Goal: Entertainment & Leisure: Browse casually

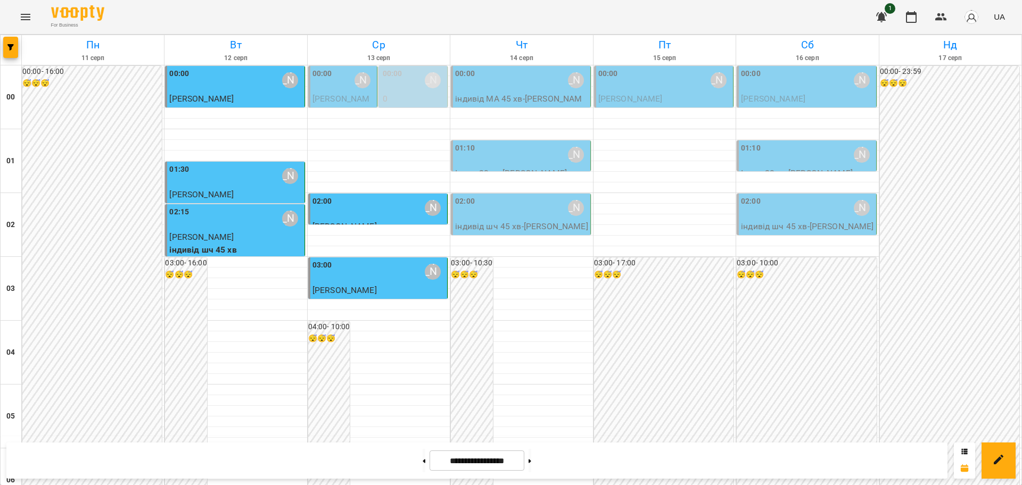
click at [25, 21] on icon "Menu" at bounding box center [25, 17] width 13 height 13
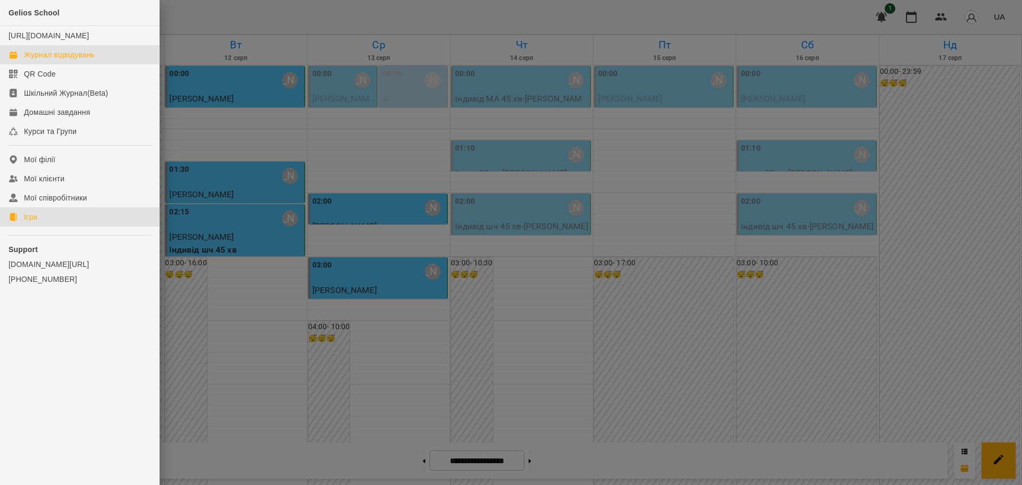
drag, startPoint x: 26, startPoint y: 230, endPoint x: 114, endPoint y: 221, distance: 88.8
click at [26, 222] on div "Ігри" at bounding box center [30, 217] width 13 height 11
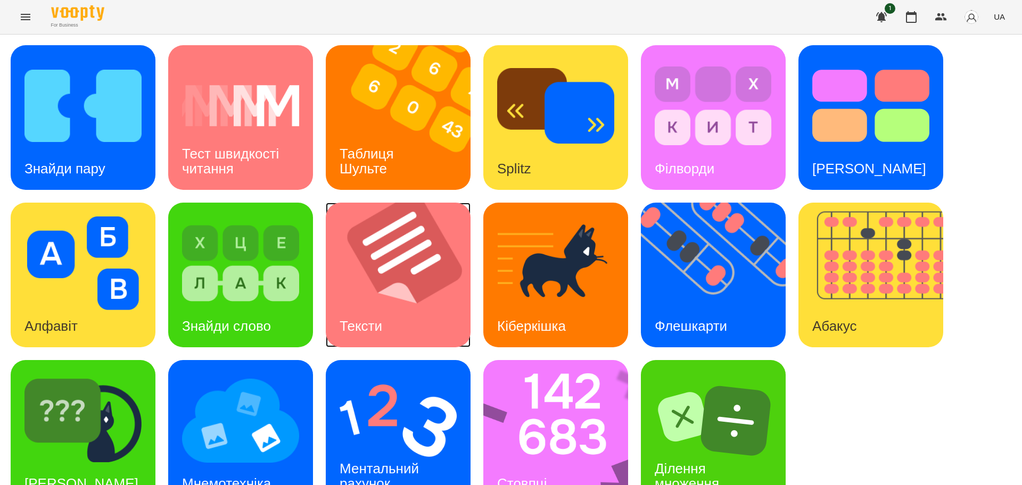
click at [410, 295] on img at bounding box center [405, 275] width 158 height 145
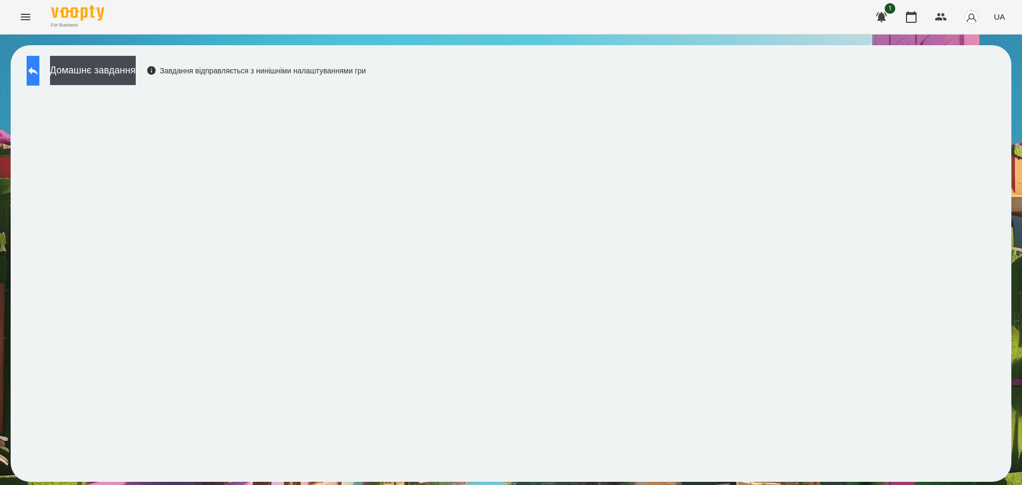
click at [39, 72] on button at bounding box center [33, 71] width 13 height 30
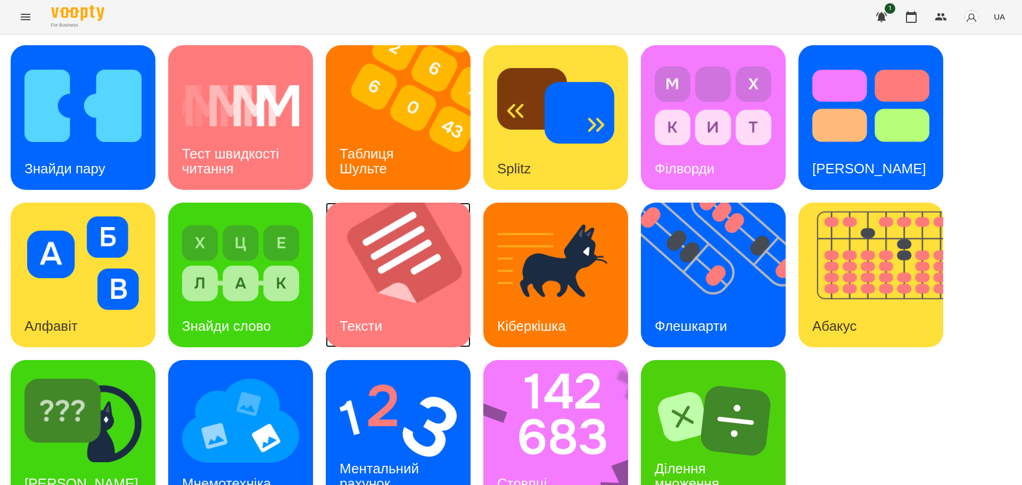
click at [418, 311] on img at bounding box center [405, 275] width 158 height 145
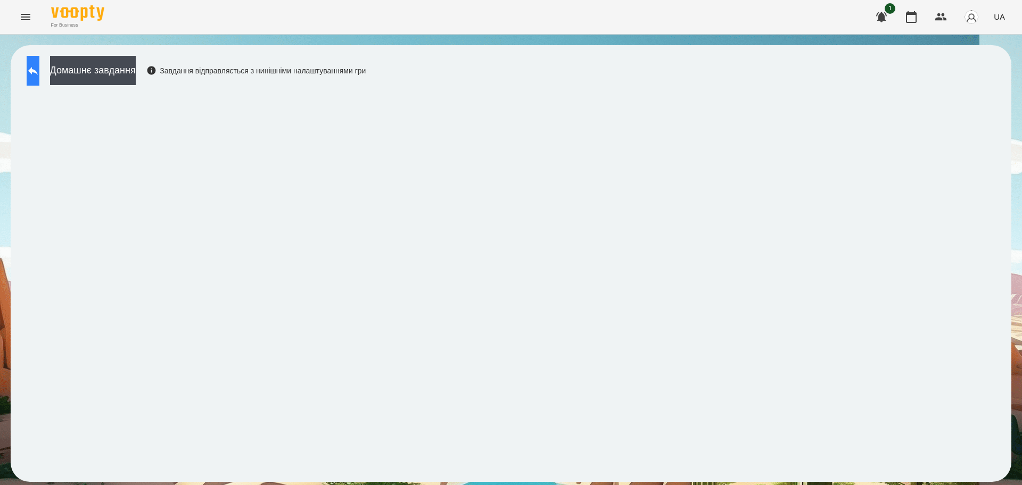
click at [39, 65] on icon at bounding box center [33, 70] width 13 height 13
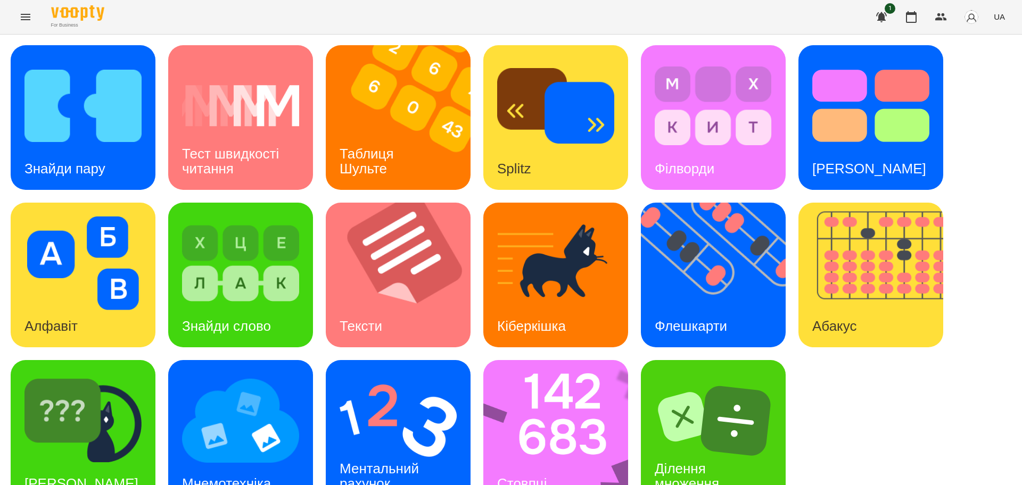
scroll to position [30, 0]
click at [121, 419] on img at bounding box center [82, 421] width 117 height 94
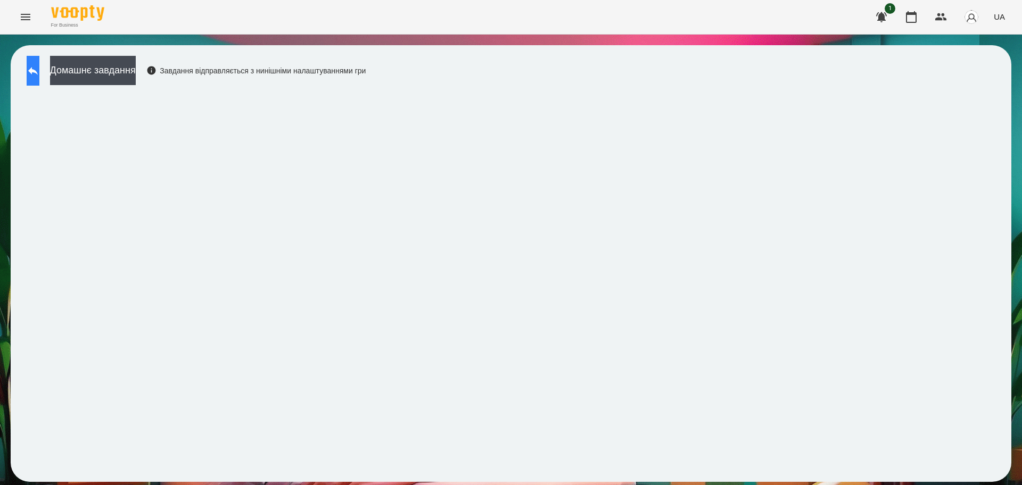
click at [33, 63] on button at bounding box center [33, 71] width 13 height 30
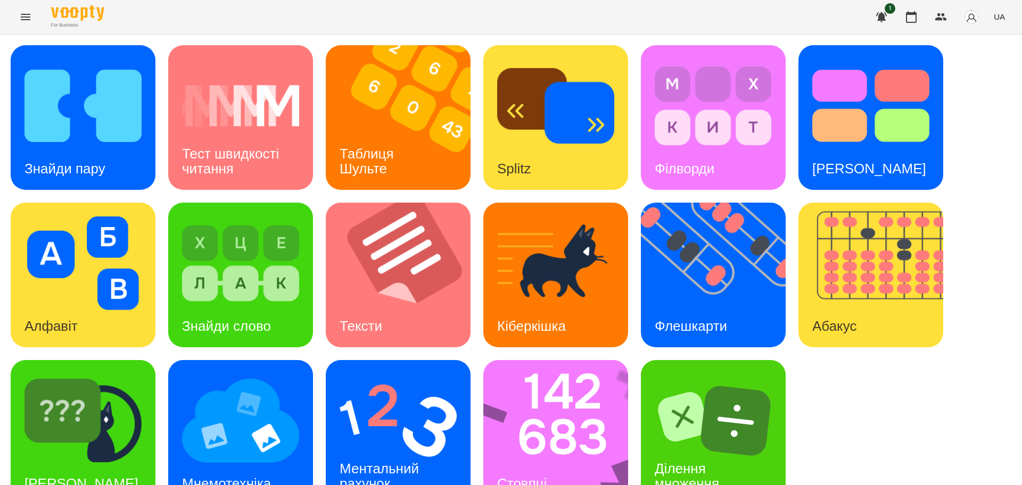
scroll to position [30, 0]
click at [244, 414] on img at bounding box center [240, 421] width 117 height 94
